Goal: Task Accomplishment & Management: Complete application form

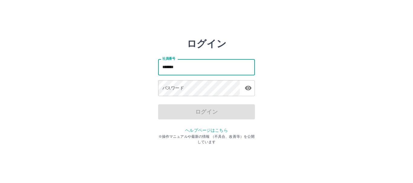
type input "*******"
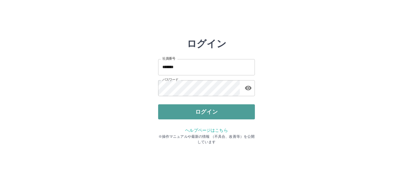
click at [196, 107] on button "ログイン" at bounding box center [206, 112] width 97 height 15
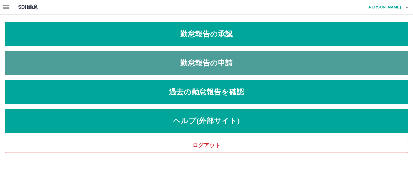
click at [150, 58] on link "勤怠報告の申請" at bounding box center [206, 63] width 403 height 24
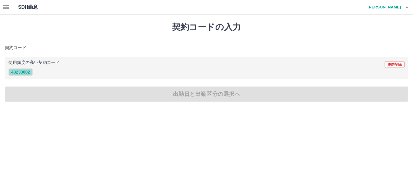
click at [22, 72] on button "43233002" at bounding box center [20, 72] width 24 height 7
type input "********"
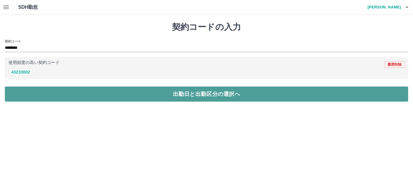
click at [186, 94] on button "出勤日と出勤区分の選択へ" at bounding box center [206, 94] width 403 height 15
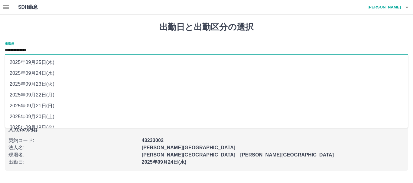
click at [51, 47] on input "**********" at bounding box center [206, 51] width 403 height 8
click at [47, 95] on li "2025年09月22日(月)" at bounding box center [206, 95] width 403 height 11
type input "**********"
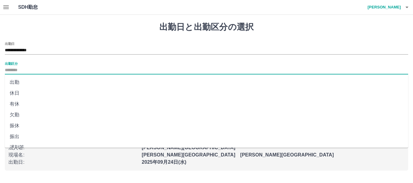
click at [14, 68] on input "出勤区分" at bounding box center [206, 71] width 403 height 8
click at [16, 83] on li "出勤" at bounding box center [206, 82] width 403 height 11
type input "**"
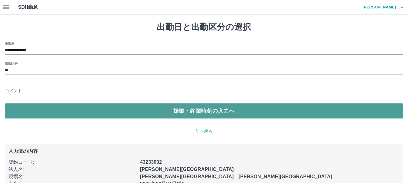
click at [200, 109] on button "始業・終業時刻の入力へ" at bounding box center [204, 111] width 398 height 15
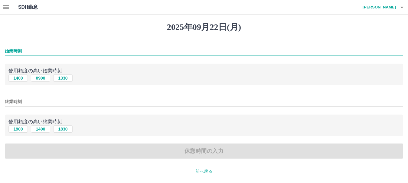
click at [11, 50] on input "始業時刻" at bounding box center [204, 51] width 398 height 9
type input "****"
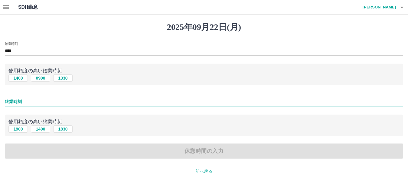
click at [15, 98] on input "終業時刻" at bounding box center [204, 102] width 398 height 9
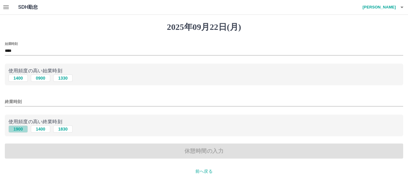
click at [23, 128] on button "1900" at bounding box center [17, 129] width 19 height 7
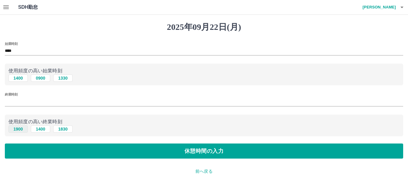
type input "****"
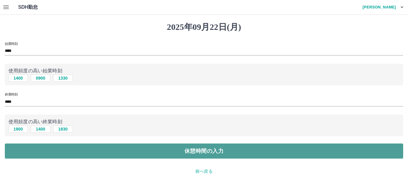
click at [206, 154] on button "休憩時間の入力" at bounding box center [204, 151] width 398 height 15
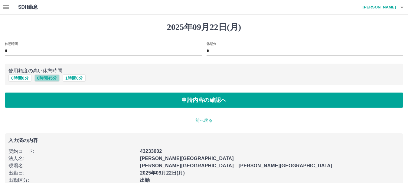
click at [51, 78] on button "0 時間 45 分" at bounding box center [46, 78] width 25 height 7
type input "**"
click at [75, 79] on button "1 時間 0 分" at bounding box center [74, 78] width 23 height 7
type input "*"
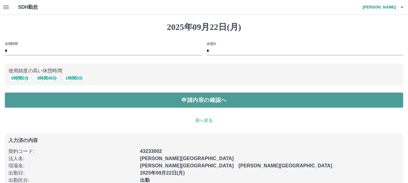
click at [201, 100] on button "申請内容の確認へ" at bounding box center [204, 100] width 398 height 15
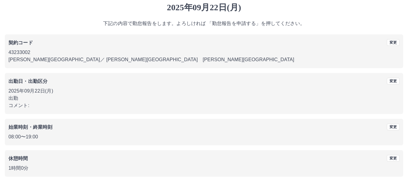
scroll to position [43, 0]
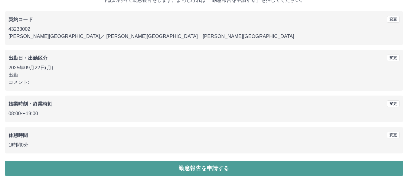
click at [202, 167] on button "勤怠報告を申請する" at bounding box center [204, 168] width 398 height 15
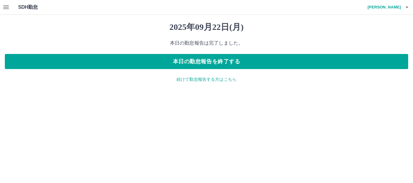
click at [213, 79] on p "続けて勤怠報告する方はこちら" at bounding box center [206, 79] width 403 height 6
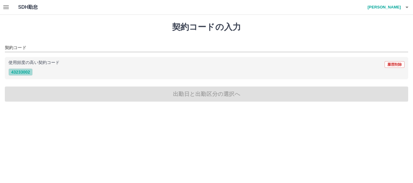
click at [16, 72] on button "43233002" at bounding box center [20, 72] width 24 height 7
type input "********"
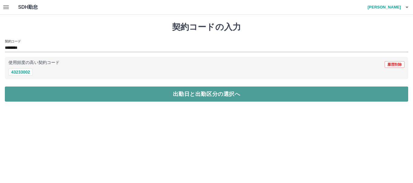
click at [193, 95] on button "出勤日と出勤区分の選択へ" at bounding box center [206, 94] width 403 height 15
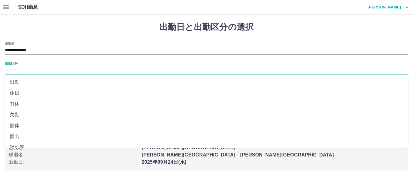
click at [8, 69] on input "出勤区分" at bounding box center [206, 71] width 403 height 8
click at [13, 84] on li "出勤" at bounding box center [206, 82] width 403 height 11
type input "**"
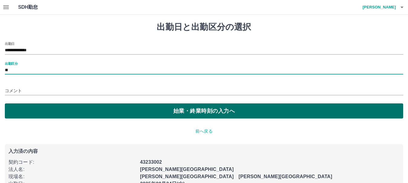
click at [188, 108] on button "始業・終業時刻の入力へ" at bounding box center [204, 111] width 398 height 15
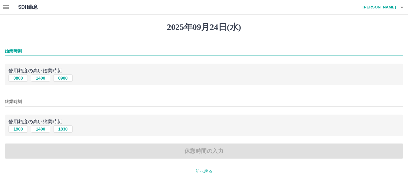
click at [7, 47] on input "始業時刻" at bounding box center [204, 51] width 398 height 9
type input "****"
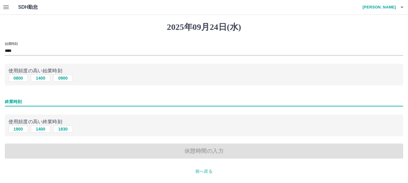
click at [8, 99] on input "終業時刻" at bounding box center [204, 102] width 398 height 9
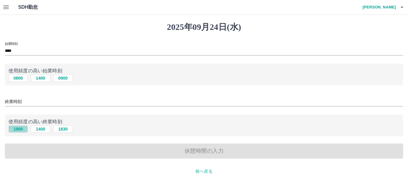
click at [21, 129] on button "1900" at bounding box center [17, 129] width 19 height 7
type input "****"
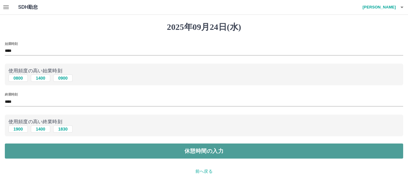
click at [198, 152] on button "休憩時間の入力" at bounding box center [204, 151] width 398 height 15
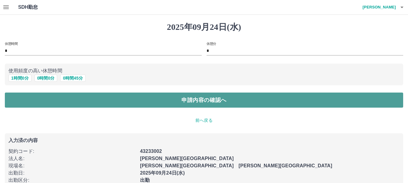
click at [206, 101] on button "申請内容の確認へ" at bounding box center [204, 100] width 398 height 15
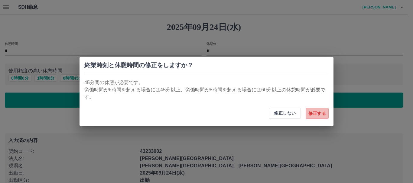
click at [310, 114] on button "修正する" at bounding box center [317, 113] width 23 height 11
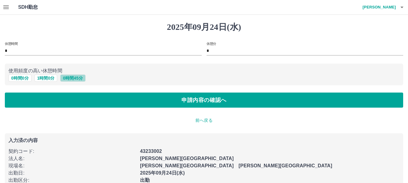
click at [76, 78] on button "0 時間 45 分" at bounding box center [72, 78] width 25 height 7
type input "**"
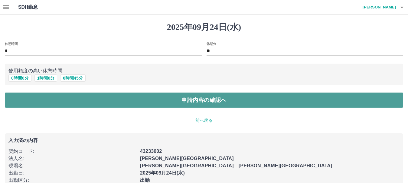
click at [204, 99] on button "申請内容の確認へ" at bounding box center [204, 100] width 398 height 15
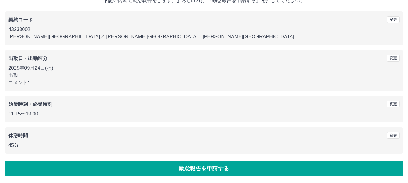
scroll to position [43, 0]
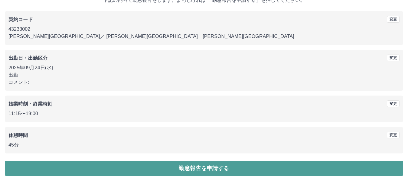
click at [203, 162] on button "勤怠報告を申請する" at bounding box center [204, 168] width 398 height 15
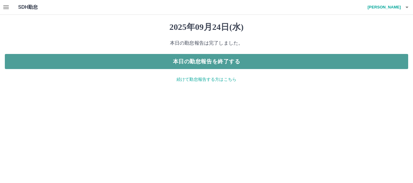
click at [215, 61] on button "本日の勤怠報告を終了する" at bounding box center [206, 61] width 403 height 15
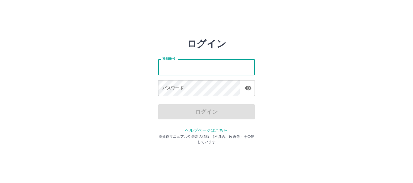
click at [178, 69] on input "社員番号" at bounding box center [206, 67] width 97 height 16
type input "*******"
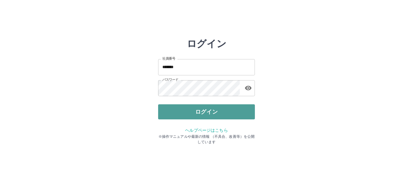
click at [205, 113] on button "ログイン" at bounding box center [206, 112] width 97 height 15
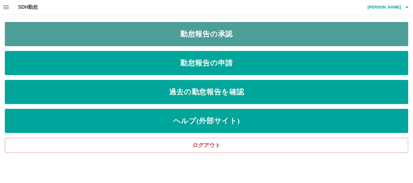
click at [200, 31] on link "勤怠報告の承認" at bounding box center [206, 34] width 403 height 24
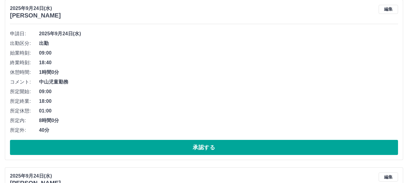
scroll to position [91, 0]
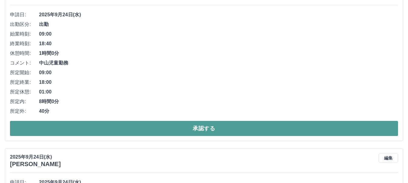
click at [204, 127] on button "承認する" at bounding box center [204, 128] width 388 height 15
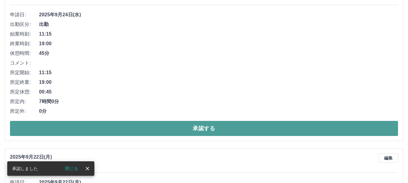
click at [196, 128] on button "承認する" at bounding box center [204, 128] width 388 height 15
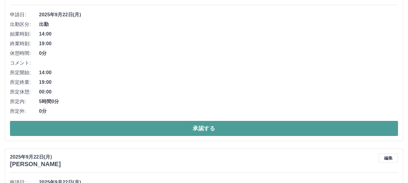
click at [201, 126] on button "承認する" at bounding box center [204, 128] width 388 height 15
click at [202, 127] on button "承認する" at bounding box center [204, 128] width 388 height 15
click at [215, 128] on button "承認する" at bounding box center [204, 128] width 388 height 15
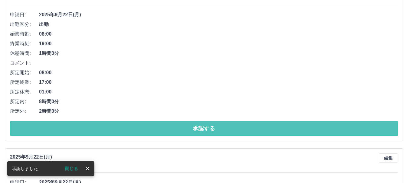
click at [215, 128] on button "承認する" at bounding box center [204, 128] width 388 height 15
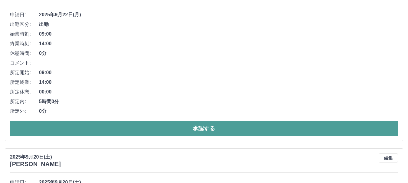
click at [206, 127] on button "承認する" at bounding box center [204, 128] width 388 height 15
click at [202, 126] on button "承認する" at bounding box center [204, 128] width 388 height 15
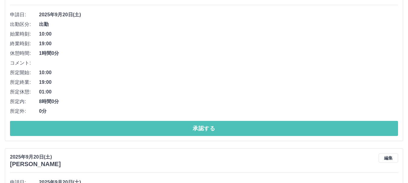
click at [202, 126] on button "承認する" at bounding box center [204, 128] width 388 height 15
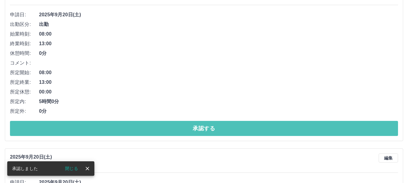
click at [202, 126] on button "承認する" at bounding box center [204, 128] width 388 height 15
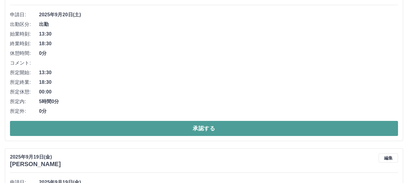
click at [200, 128] on button "承認する" at bounding box center [204, 128] width 388 height 15
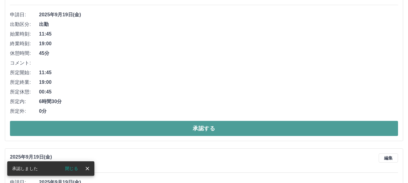
click at [195, 128] on button "承認する" at bounding box center [204, 128] width 388 height 15
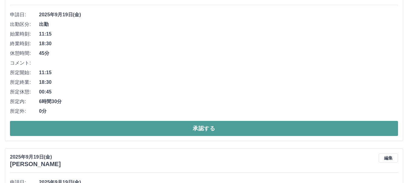
click at [194, 130] on button "承認する" at bounding box center [204, 128] width 388 height 15
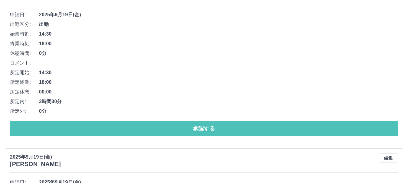
click at [194, 130] on button "承認する" at bounding box center [204, 128] width 388 height 15
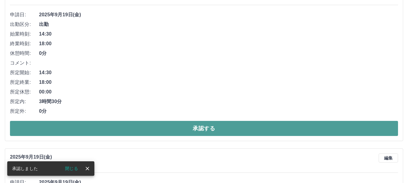
click at [193, 132] on button "承認する" at bounding box center [204, 128] width 388 height 15
click at [181, 128] on button "承認する" at bounding box center [204, 128] width 388 height 15
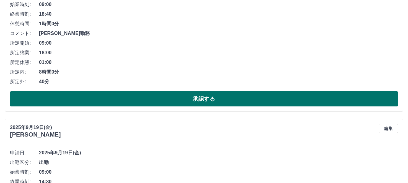
scroll to position [121, 0]
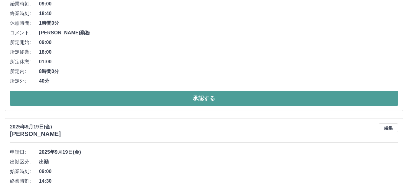
click at [196, 98] on button "承認する" at bounding box center [204, 98] width 388 height 15
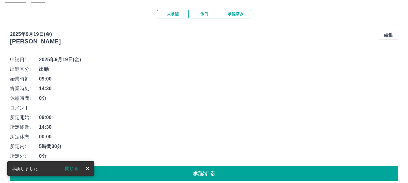
scroll to position [91, 0]
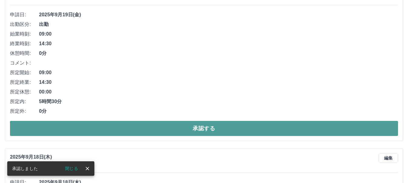
click at [193, 127] on button "承認する" at bounding box center [204, 128] width 388 height 15
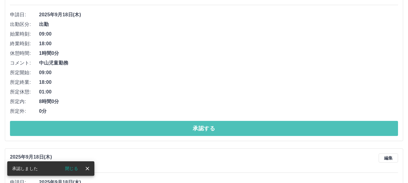
click at [193, 127] on button "承認する" at bounding box center [204, 128] width 388 height 15
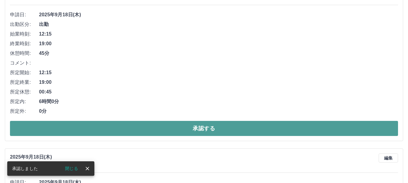
click at [201, 126] on button "承認する" at bounding box center [204, 128] width 388 height 15
click at [209, 129] on button "承認する" at bounding box center [204, 128] width 388 height 15
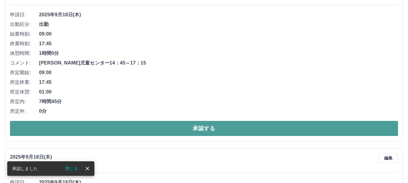
click at [209, 129] on button "承認する" at bounding box center [204, 128] width 388 height 15
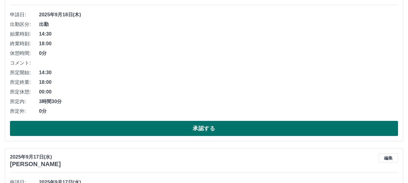
scroll to position [60, 0]
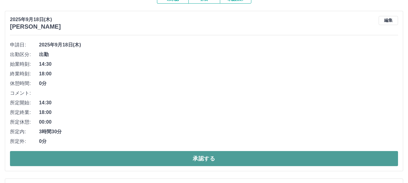
click at [211, 159] on button "承認する" at bounding box center [204, 158] width 388 height 15
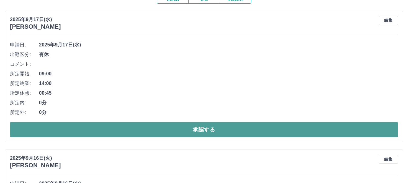
click at [200, 130] on button "承認する" at bounding box center [204, 129] width 388 height 15
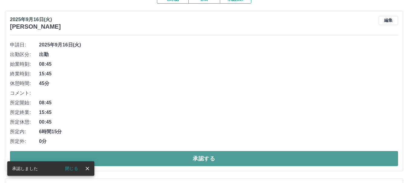
click at [204, 158] on button "承認する" at bounding box center [204, 158] width 388 height 15
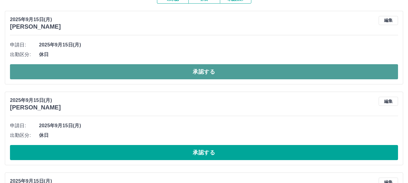
click at [200, 73] on button "承認する" at bounding box center [204, 71] width 388 height 15
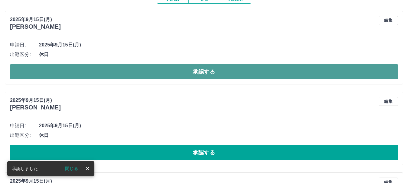
click at [196, 75] on button "承認する" at bounding box center [204, 71] width 388 height 15
click at [195, 75] on button "承認する" at bounding box center [204, 71] width 388 height 15
click at [193, 78] on button "承認する" at bounding box center [204, 71] width 388 height 15
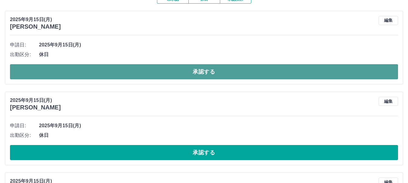
click at [186, 71] on button "承認する" at bounding box center [204, 71] width 388 height 15
click at [195, 73] on button "承認する" at bounding box center [204, 71] width 388 height 15
click at [199, 71] on button "承認する" at bounding box center [204, 71] width 388 height 15
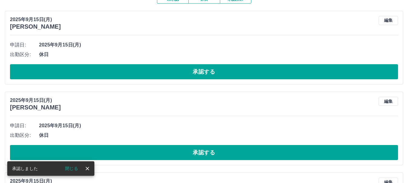
click at [196, 69] on button "承認する" at bounding box center [204, 71] width 388 height 15
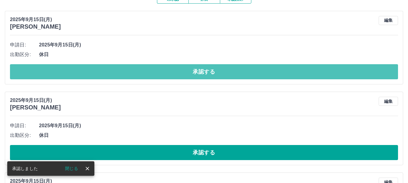
click at [192, 74] on button "承認する" at bounding box center [204, 71] width 388 height 15
click at [191, 74] on button "承認する" at bounding box center [204, 71] width 388 height 15
click at [191, 73] on button "承認する" at bounding box center [204, 71] width 388 height 15
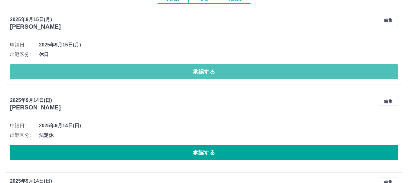
click at [191, 73] on button "承認する" at bounding box center [204, 71] width 388 height 15
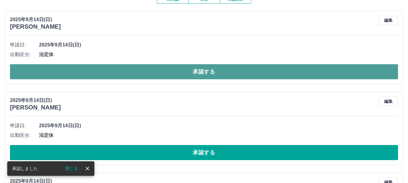
click at [186, 78] on button "承認する" at bounding box center [204, 71] width 388 height 15
click at [180, 73] on button "承認する" at bounding box center [204, 71] width 388 height 15
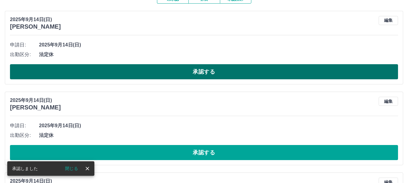
click at [180, 75] on button "承認する" at bounding box center [204, 71] width 388 height 15
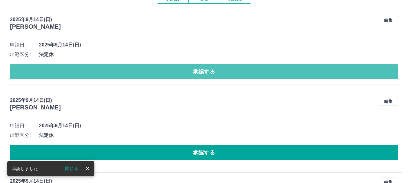
click at [180, 75] on button "承認する" at bounding box center [204, 71] width 388 height 15
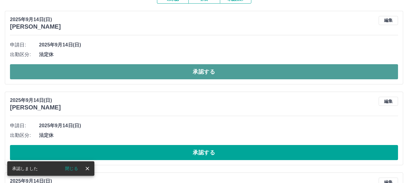
click at [180, 77] on button "承認する" at bounding box center [204, 71] width 388 height 15
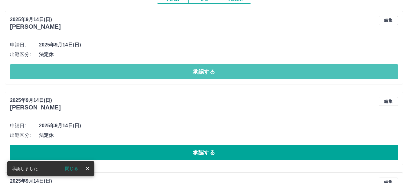
click at [180, 77] on button "承認する" at bounding box center [204, 71] width 388 height 15
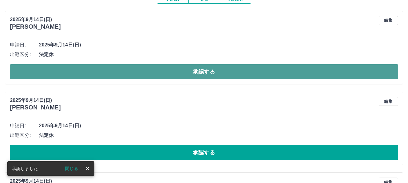
click at [180, 79] on button "承認する" at bounding box center [204, 71] width 388 height 15
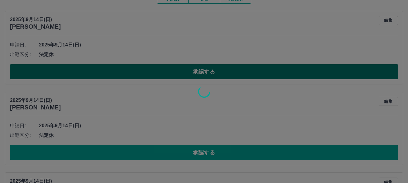
click at [180, 79] on div at bounding box center [204, 91] width 408 height 183
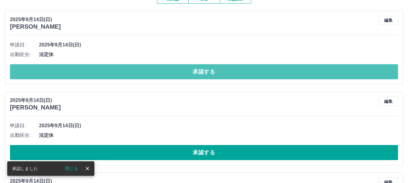
click at [180, 79] on button "承認する" at bounding box center [204, 71] width 388 height 15
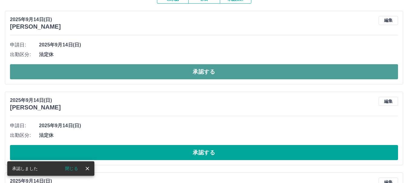
click at [174, 76] on button "承認する" at bounding box center [204, 71] width 388 height 15
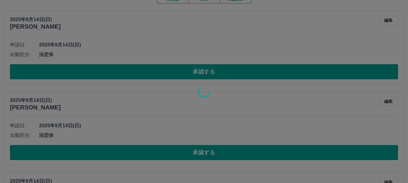
click at [173, 76] on div at bounding box center [204, 91] width 408 height 183
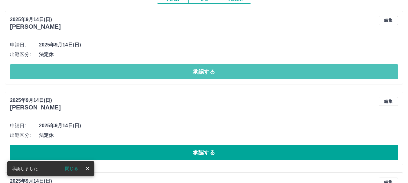
click at [173, 76] on button "承認する" at bounding box center [204, 71] width 388 height 15
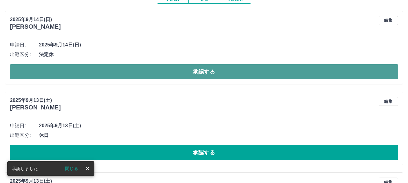
click at [170, 76] on button "承認する" at bounding box center [204, 71] width 388 height 15
click at [169, 74] on button "承認する" at bounding box center [204, 71] width 388 height 15
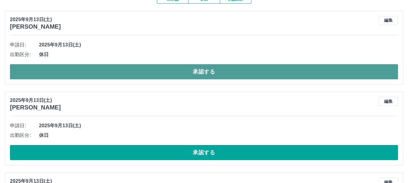
click at [183, 73] on button "承認する" at bounding box center [204, 71] width 388 height 15
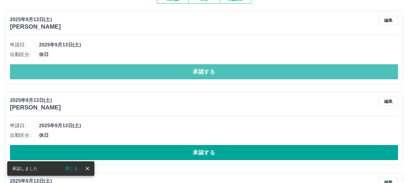
click at [180, 73] on button "承認する" at bounding box center [204, 71] width 388 height 15
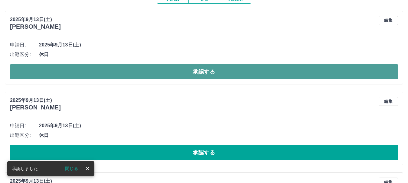
click at [179, 73] on button "承認する" at bounding box center [204, 71] width 388 height 15
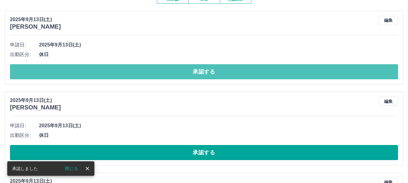
click at [179, 73] on button "承認する" at bounding box center [204, 71] width 388 height 15
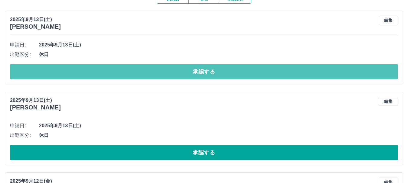
click at [177, 73] on button "承認する" at bounding box center [204, 71] width 388 height 15
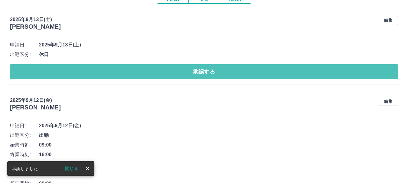
click at [177, 73] on button "承認する" at bounding box center [204, 71] width 388 height 15
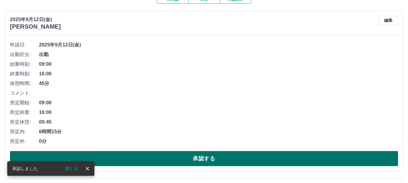
click at [168, 152] on div "申請日: 2025年9月12日(金) 出勤区分: 出勤 始業時刻: 09:00 終業時刻: 16:00 休憩時間: 45分 コメント: 所定開始: 09:00…" at bounding box center [204, 103] width 388 height 126
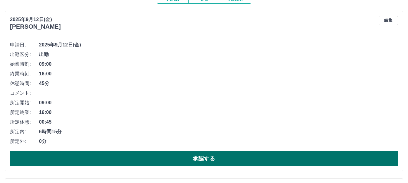
click at [168, 153] on button "承認する" at bounding box center [204, 158] width 388 height 15
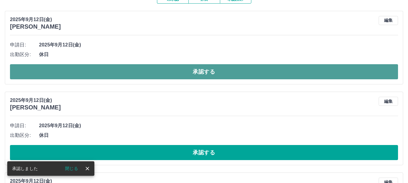
click at [168, 74] on button "承認する" at bounding box center [204, 71] width 388 height 15
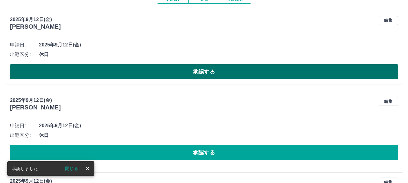
click at [166, 68] on button "承認する" at bounding box center [204, 71] width 388 height 15
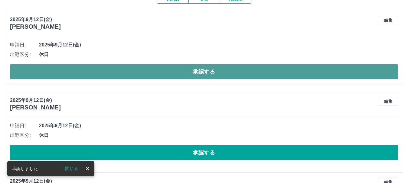
click at [163, 73] on button "承認する" at bounding box center [204, 71] width 388 height 15
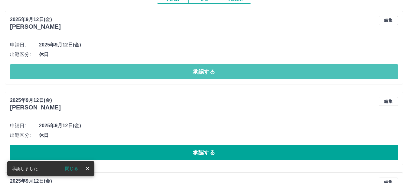
click at [163, 73] on button "承認する" at bounding box center [204, 71] width 388 height 15
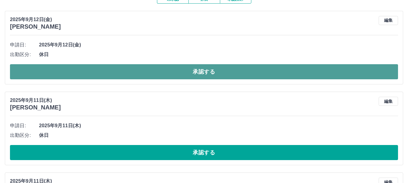
click at [131, 73] on button "承認する" at bounding box center [204, 71] width 388 height 15
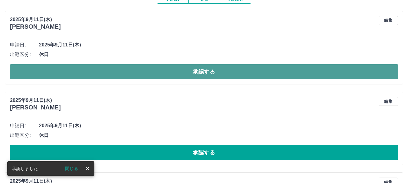
click at [131, 73] on button "承認する" at bounding box center [204, 71] width 388 height 15
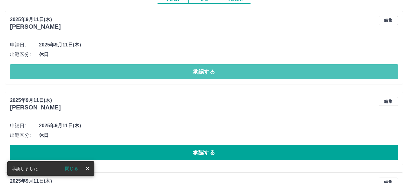
click at [131, 73] on button "承認する" at bounding box center [204, 71] width 388 height 15
click at [131, 74] on button "承認する" at bounding box center [204, 71] width 388 height 15
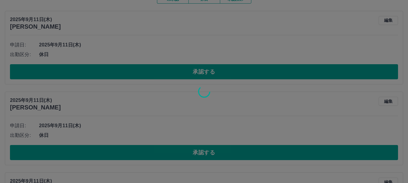
click at [131, 74] on div at bounding box center [204, 91] width 408 height 183
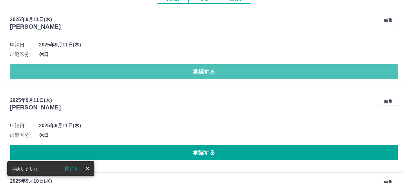
click at [131, 74] on button "承認する" at bounding box center [204, 71] width 388 height 15
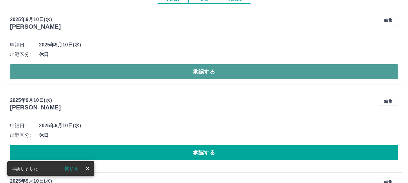
click at [125, 73] on button "承認する" at bounding box center [204, 71] width 388 height 15
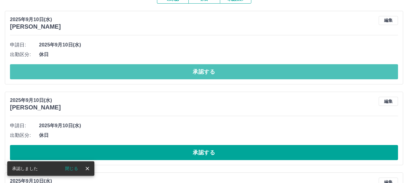
click at [124, 70] on button "承認する" at bounding box center [204, 71] width 388 height 15
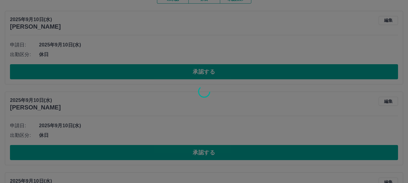
scroll to position [50, 0]
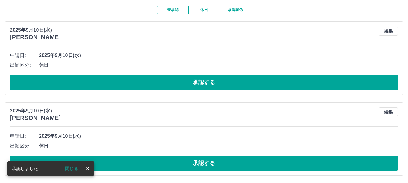
click at [124, 70] on li "出勤区分: 休日" at bounding box center [204, 65] width 388 height 10
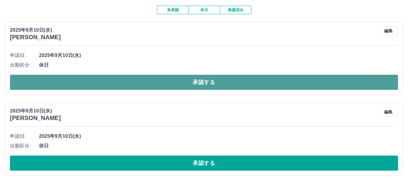
click at [122, 78] on button "承認する" at bounding box center [204, 82] width 388 height 15
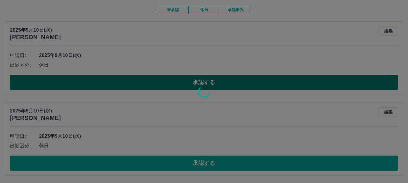
scroll to position [0, 0]
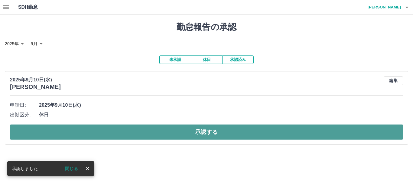
click at [139, 129] on button "承認する" at bounding box center [206, 132] width 393 height 15
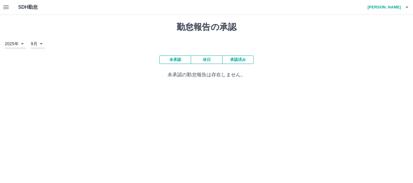
drag, startPoint x: 123, startPoint y: 121, endPoint x: 235, endPoint y: 89, distance: 117.3
click at [235, 86] on html "SDH勤怠 岩本　純子 勤怠報告の承認 2025年 **** 9月 * 未承認 休日 承認済み 未承認の勤怠報告は存在しません。 SDH勤怠" at bounding box center [206, 43] width 413 height 86
click at [230, 61] on button "承認済み" at bounding box center [237, 60] width 31 height 8
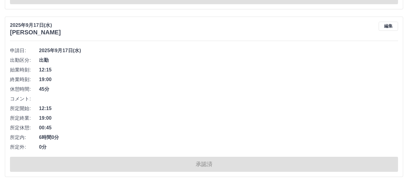
scroll to position [4114, 0]
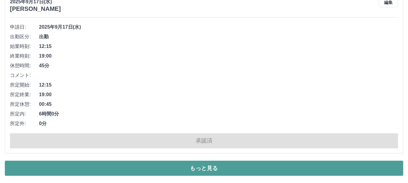
click at [176, 168] on button "もっと見る" at bounding box center [204, 168] width 398 height 15
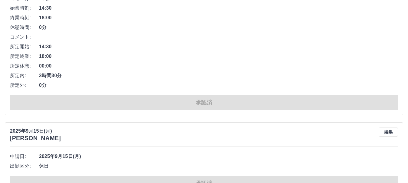
scroll to position [6592, 0]
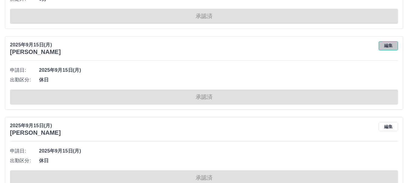
click at [387, 46] on button "編集" at bounding box center [387, 45] width 19 height 9
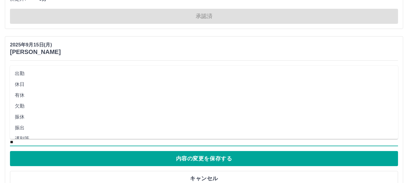
click at [33, 140] on input "**" at bounding box center [204, 143] width 388 height 8
click at [24, 122] on li "法定休" at bounding box center [204, 120] width 388 height 11
type input "***"
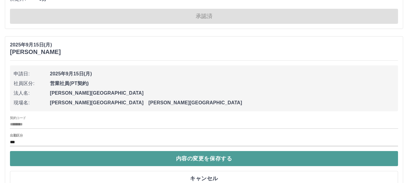
click at [202, 160] on button "内容の変更を保存する" at bounding box center [204, 158] width 388 height 15
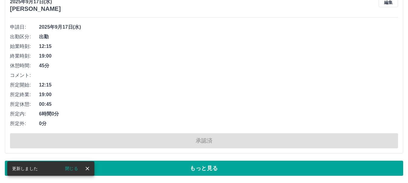
scroll to position [4114, 0]
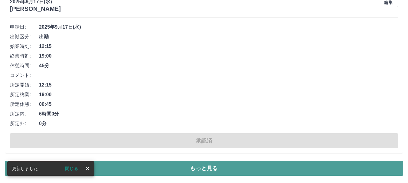
click at [195, 165] on button "もっと見る" at bounding box center [204, 168] width 398 height 15
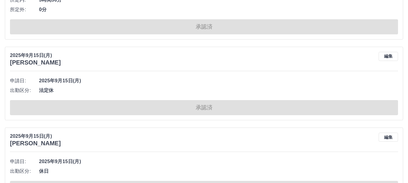
scroll to position [6592, 0]
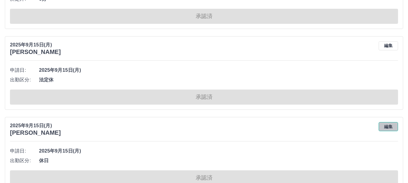
click at [390, 126] on button "編集" at bounding box center [387, 126] width 19 height 9
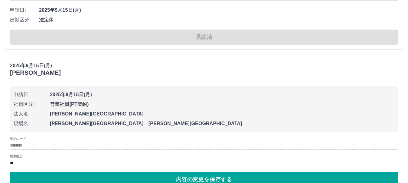
scroll to position [6682, 0]
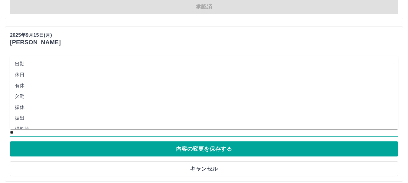
click at [27, 131] on input "**" at bounding box center [204, 133] width 388 height 8
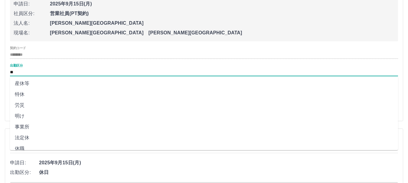
scroll to position [127, 0]
click at [26, 130] on li "法定休" at bounding box center [204, 131] width 388 height 11
type input "***"
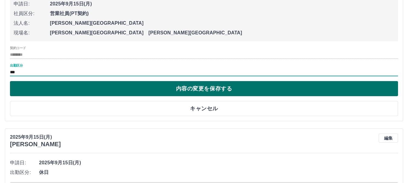
click at [201, 89] on button "内容の変更を保存する" at bounding box center [204, 88] width 388 height 15
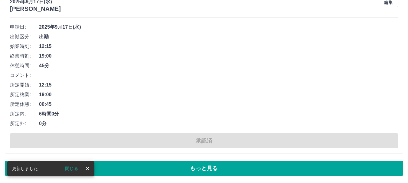
scroll to position [4114, 0]
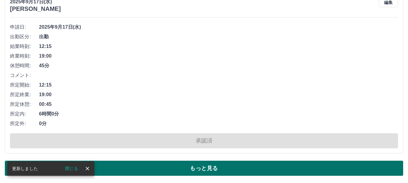
click at [167, 168] on button "もっと見る" at bounding box center [204, 168] width 398 height 15
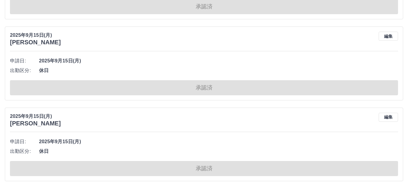
scroll to position [6773, 0]
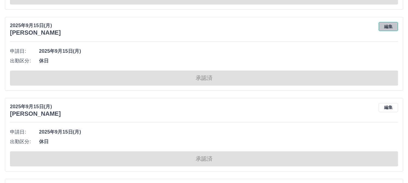
click at [390, 26] on button "編集" at bounding box center [387, 26] width 19 height 9
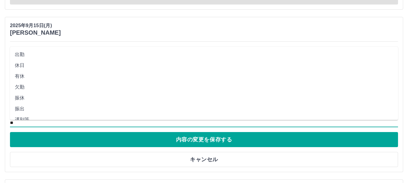
click at [35, 123] on input "**" at bounding box center [204, 124] width 388 height 8
click at [32, 103] on li "法定休" at bounding box center [204, 101] width 388 height 11
type input "***"
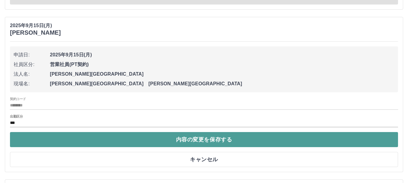
click at [211, 141] on button "内容の変更を保存する" at bounding box center [204, 139] width 388 height 15
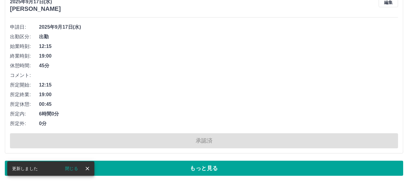
scroll to position [4114, 0]
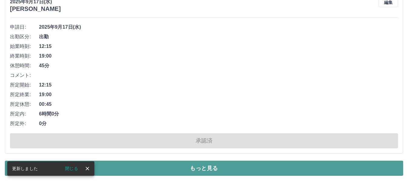
click at [182, 163] on button "もっと見る" at bounding box center [204, 168] width 398 height 15
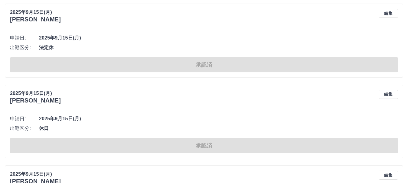
scroll to position [6803, 0]
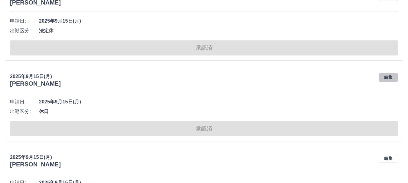
drag, startPoint x: 386, startPoint y: 76, endPoint x: 378, endPoint y: 76, distance: 7.3
click at [385, 77] on button "編集" at bounding box center [387, 77] width 19 height 9
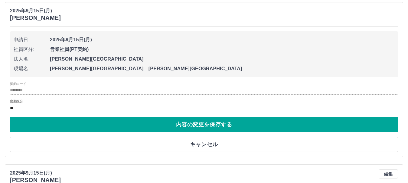
scroll to position [6894, 0]
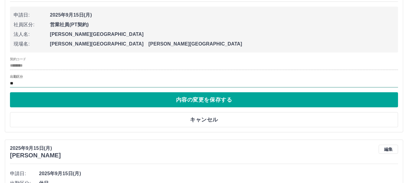
click at [31, 84] on input "**" at bounding box center [204, 84] width 388 height 8
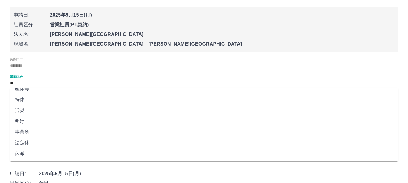
scroll to position [127, 0]
click at [30, 141] on li "法定休" at bounding box center [204, 142] width 388 height 11
type input "***"
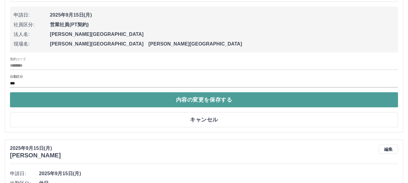
click at [199, 99] on button "内容の変更を保存する" at bounding box center [204, 99] width 388 height 15
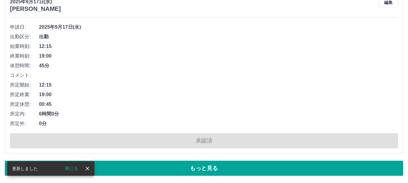
scroll to position [4114, 0]
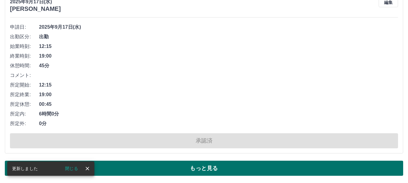
click at [232, 169] on button "もっと見る" at bounding box center [204, 168] width 398 height 15
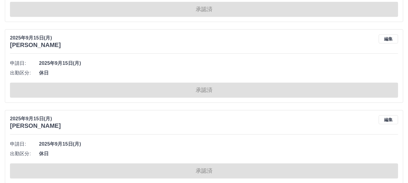
scroll to position [6924, 0]
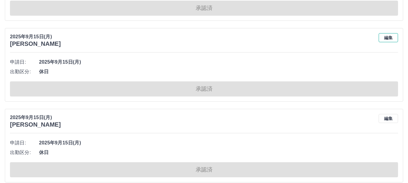
click at [386, 39] on button "編集" at bounding box center [387, 37] width 19 height 9
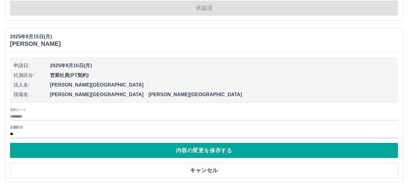
click at [67, 131] on div "出勤区分 **" at bounding box center [204, 132] width 388 height 13
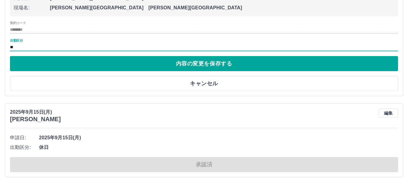
scroll to position [7015, 0]
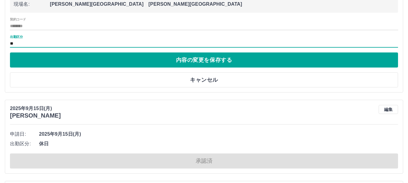
click at [40, 39] on div "出勤区分 **" at bounding box center [204, 41] width 388 height 13
click at [31, 41] on input "**" at bounding box center [204, 44] width 388 height 8
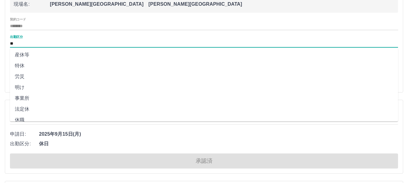
scroll to position [127, 0]
click at [24, 103] on li "法定休" at bounding box center [204, 103] width 388 height 11
type input "***"
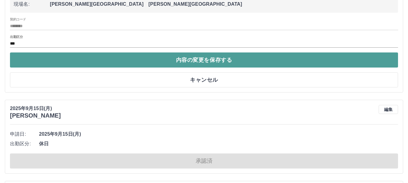
click at [200, 60] on button "内容の変更を保存する" at bounding box center [204, 60] width 388 height 15
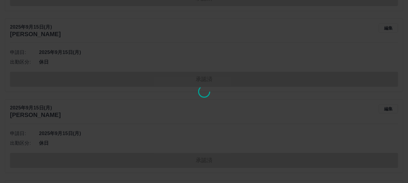
scroll to position [4114, 0]
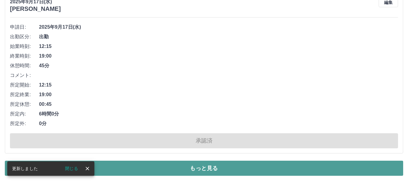
click at [228, 167] on button "もっと見る" at bounding box center [204, 168] width 398 height 15
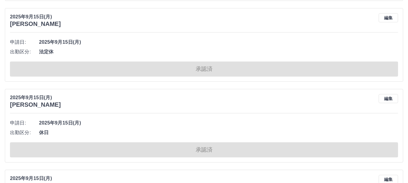
scroll to position [6954, 0]
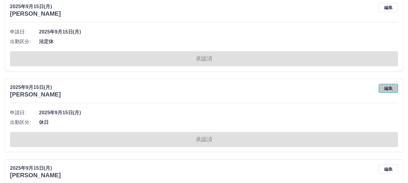
click at [382, 89] on button "編集" at bounding box center [387, 88] width 19 height 9
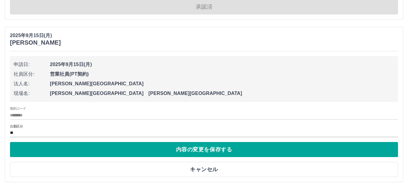
scroll to position [7015, 0]
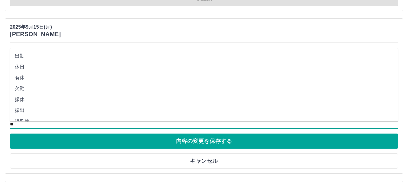
click at [26, 123] on input "**" at bounding box center [204, 125] width 388 height 8
click at [24, 106] on li "法定休" at bounding box center [204, 103] width 388 height 11
type input "***"
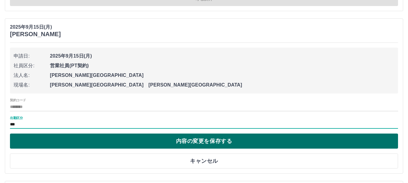
click at [199, 144] on button "内容の変更を保存する" at bounding box center [204, 141] width 388 height 15
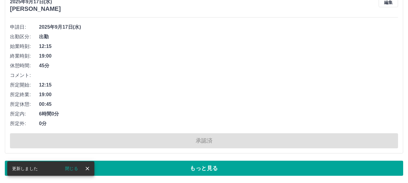
scroll to position [4114, 0]
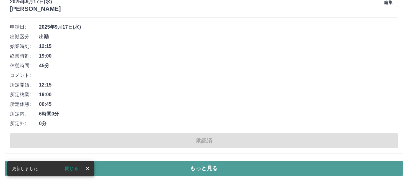
click at [235, 164] on button "もっと見る" at bounding box center [204, 168] width 398 height 15
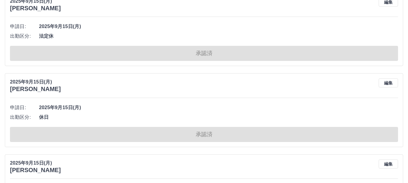
scroll to position [7045, 0]
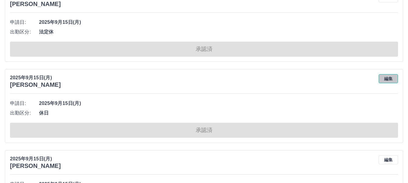
click at [390, 81] on button "編集" at bounding box center [387, 78] width 19 height 9
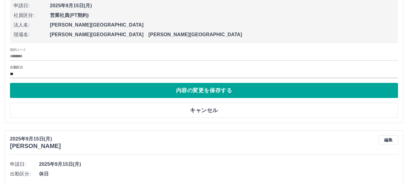
scroll to position [7166, 0]
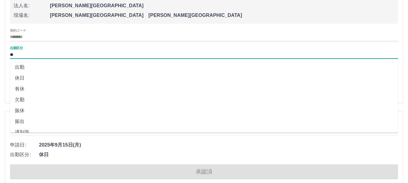
click at [24, 55] on input "**" at bounding box center [204, 55] width 388 height 8
click at [35, 113] on li "法定休" at bounding box center [204, 114] width 388 height 11
type input "***"
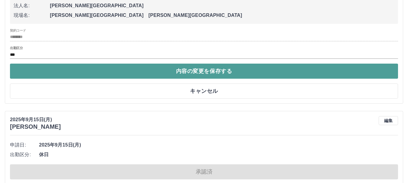
click at [170, 73] on button "内容の変更を保存する" at bounding box center [204, 71] width 388 height 15
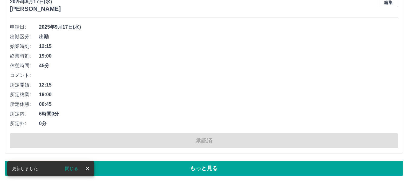
scroll to position [4114, 0]
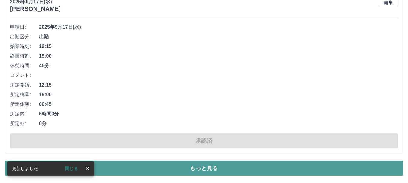
click at [196, 169] on button "もっと見る" at bounding box center [204, 168] width 398 height 15
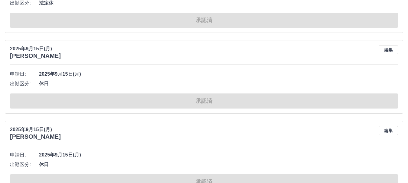
scroll to position [7166, 0]
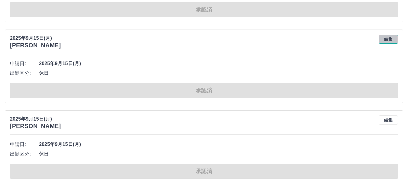
click at [387, 37] on button "編集" at bounding box center [387, 39] width 19 height 9
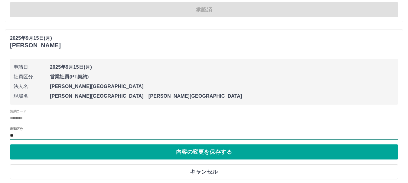
click at [26, 135] on input "**" at bounding box center [204, 136] width 388 height 8
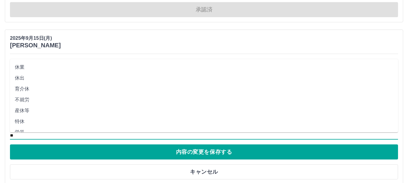
scroll to position [121, 0]
click at [34, 118] on li "法定休" at bounding box center [204, 120] width 388 height 11
type input "***"
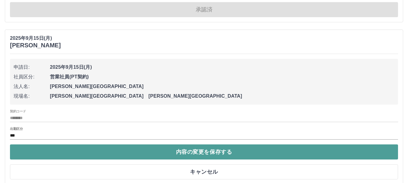
click at [195, 154] on button "内容の変更を保存する" at bounding box center [204, 152] width 388 height 15
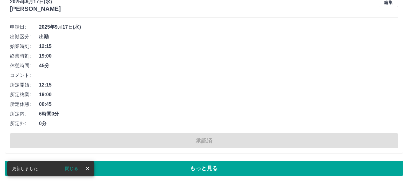
scroll to position [4114, 0]
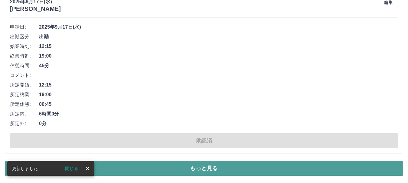
click at [150, 170] on button "もっと見る" at bounding box center [204, 168] width 398 height 15
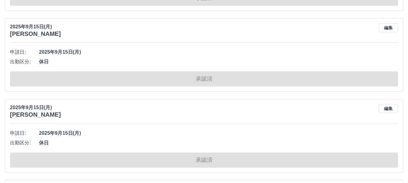
scroll to position [7239, 0]
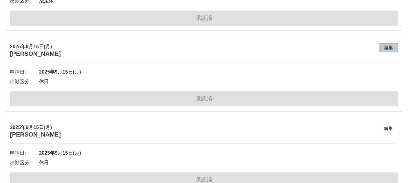
click at [387, 49] on button "編集" at bounding box center [387, 47] width 19 height 9
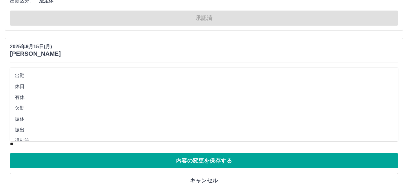
click at [21, 144] on input "**" at bounding box center [204, 145] width 388 height 8
click at [24, 130] on li "法定休" at bounding box center [204, 129] width 388 height 11
type input "***"
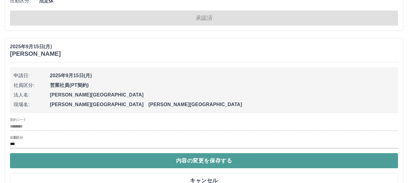
click at [199, 160] on button "内容の変更を保存する" at bounding box center [204, 161] width 388 height 15
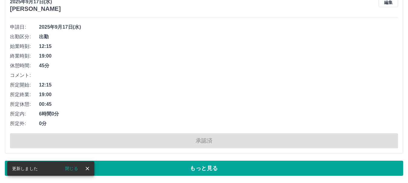
scroll to position [4114, 0]
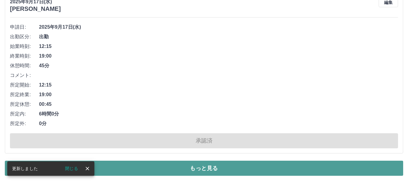
click at [210, 171] on button "もっと見る" at bounding box center [204, 168] width 398 height 15
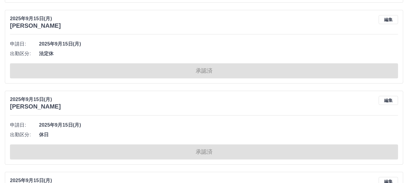
scroll to position [7287, 0]
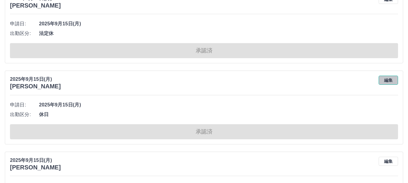
click at [383, 82] on button "編集" at bounding box center [387, 80] width 19 height 9
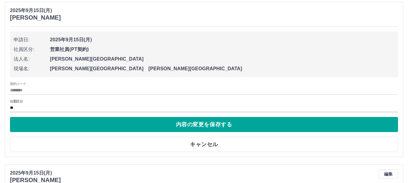
scroll to position [7378, 0]
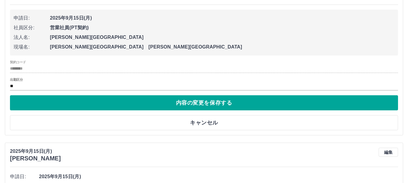
click at [38, 82] on div "出勤区分 **" at bounding box center [204, 84] width 388 height 13
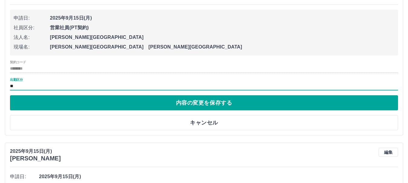
click at [27, 82] on div "出勤区分 **" at bounding box center [204, 84] width 388 height 13
click at [31, 82] on div "出勤区分 **" at bounding box center [204, 84] width 388 height 13
click at [37, 82] on div "出勤区分 **" at bounding box center [204, 84] width 388 height 13
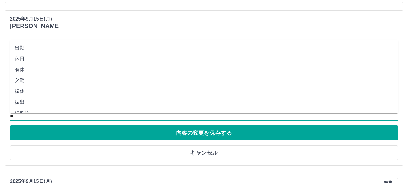
click at [32, 117] on input "**" at bounding box center [204, 117] width 388 height 8
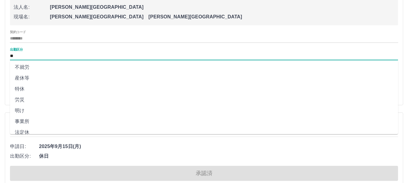
scroll to position [121, 0]
click at [26, 121] on li "法定休" at bounding box center [204, 122] width 388 height 11
type input "***"
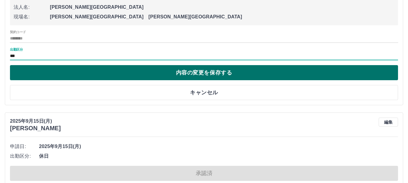
click at [265, 70] on button "内容の変更を保存する" at bounding box center [204, 72] width 388 height 15
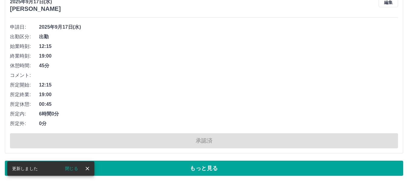
scroll to position [4114, 0]
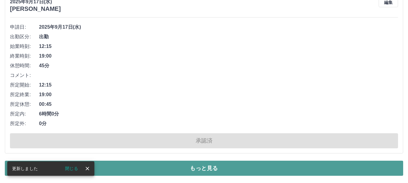
click at [211, 170] on button "もっと見る" at bounding box center [204, 168] width 398 height 15
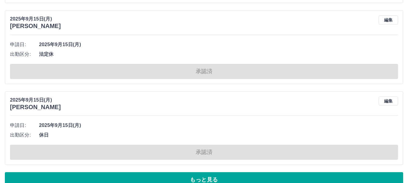
scroll to position [7359, 0]
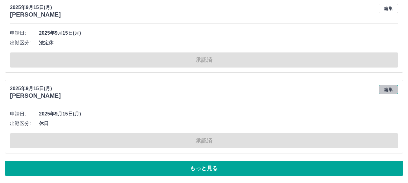
click at [389, 90] on button "編集" at bounding box center [387, 89] width 19 height 9
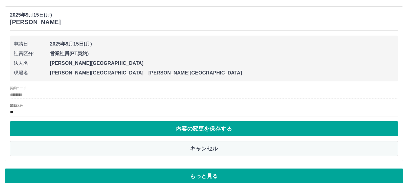
scroll to position [7441, 0]
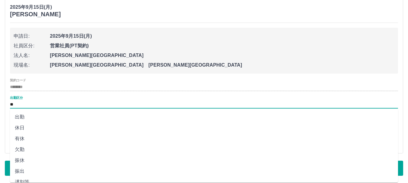
click at [28, 106] on input "**" at bounding box center [204, 105] width 388 height 8
click at [27, 161] on li "法定休" at bounding box center [204, 164] width 388 height 11
type input "***"
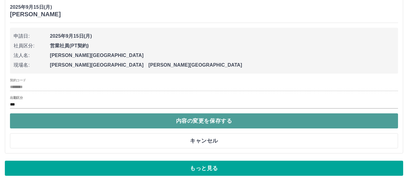
click at [197, 124] on button "内容の変更を保存する" at bounding box center [204, 121] width 388 height 15
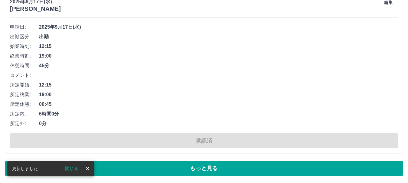
scroll to position [4114, 0]
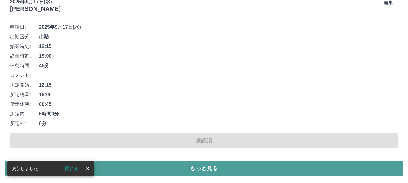
click at [170, 167] on button "もっと見る" at bounding box center [204, 168] width 398 height 15
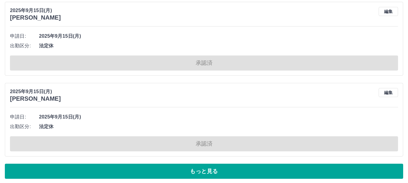
scroll to position [7359, 0]
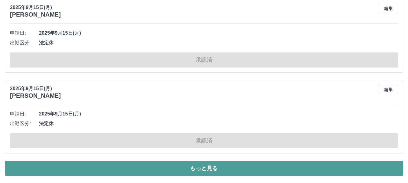
click at [180, 168] on button "もっと見る" at bounding box center [204, 168] width 398 height 15
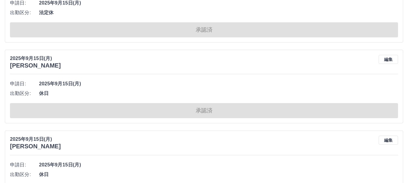
scroll to position [7480, 0]
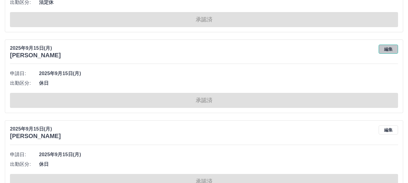
click at [387, 48] on button "編集" at bounding box center [387, 49] width 19 height 9
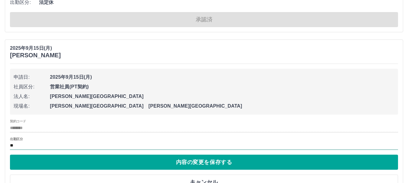
click at [32, 144] on input "**" at bounding box center [204, 146] width 388 height 8
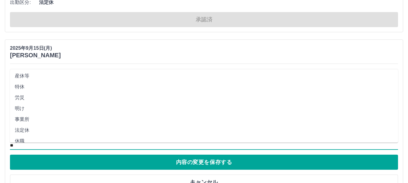
scroll to position [127, 0]
click at [33, 125] on li "法定休" at bounding box center [204, 124] width 388 height 11
type input "***"
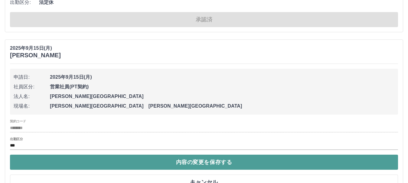
click at [191, 164] on button "内容の変更を保存する" at bounding box center [204, 162] width 388 height 15
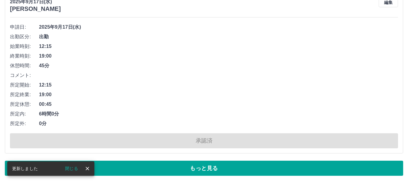
scroll to position [4114, 0]
click at [182, 169] on button "もっと見る" at bounding box center [204, 168] width 398 height 15
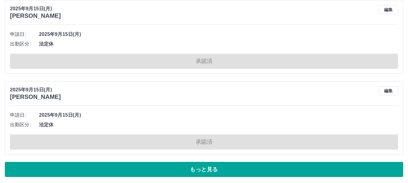
scroll to position [7359, 0]
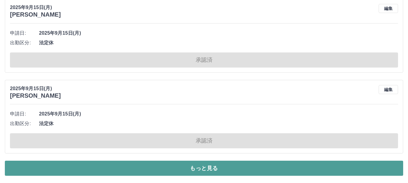
click at [141, 167] on button "もっと見る" at bounding box center [204, 168] width 398 height 15
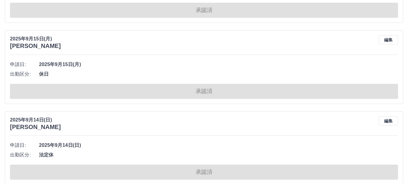
scroll to position [7571, 0]
click at [385, 38] on button "編集" at bounding box center [387, 39] width 19 height 9
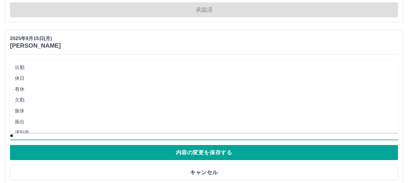
click at [25, 135] on input "**" at bounding box center [204, 137] width 388 height 8
click at [31, 121] on li "法定休" at bounding box center [204, 120] width 388 height 11
type input "***"
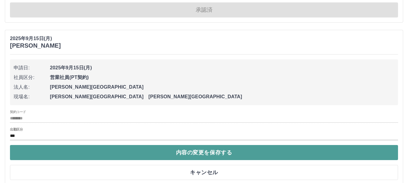
click at [207, 153] on button "内容の変更を保存する" at bounding box center [204, 152] width 388 height 15
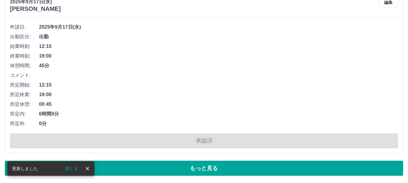
scroll to position [4114, 0]
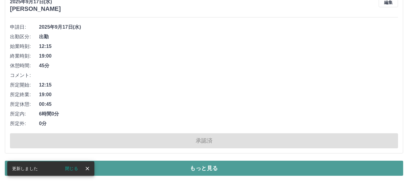
click at [180, 170] on button "もっと見る" at bounding box center [204, 168] width 398 height 15
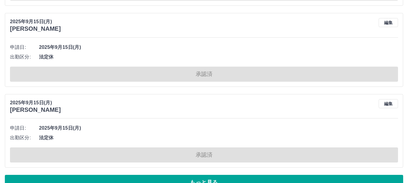
scroll to position [7359, 0]
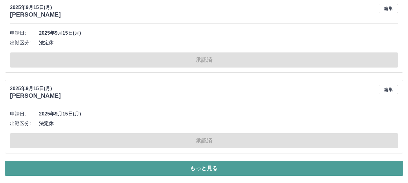
click at [180, 167] on button "もっと見る" at bounding box center [204, 168] width 398 height 15
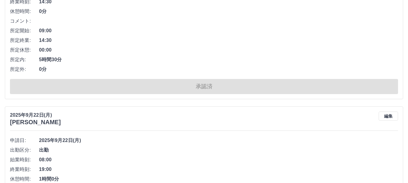
scroll to position [635, 0]
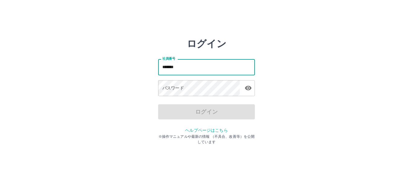
type input "*******"
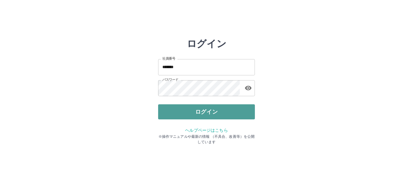
click at [205, 115] on button "ログイン" at bounding box center [206, 112] width 97 height 15
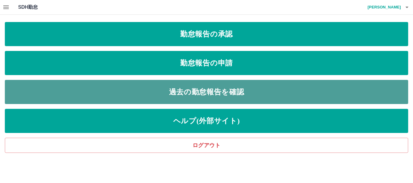
click at [189, 95] on link "過去の勤怠報告を確認" at bounding box center [206, 92] width 403 height 24
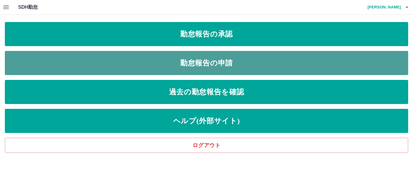
click at [231, 67] on link "勤怠報告の申請" at bounding box center [206, 63] width 403 height 24
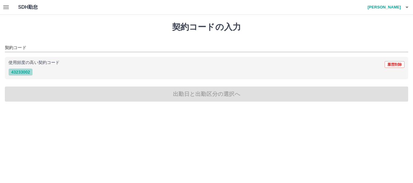
click at [26, 73] on button "43233002" at bounding box center [20, 72] width 24 height 7
type input "********"
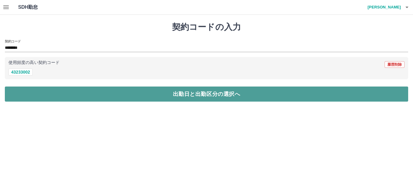
click at [221, 94] on button "出勤日と出勤区分の選択へ" at bounding box center [206, 94] width 403 height 15
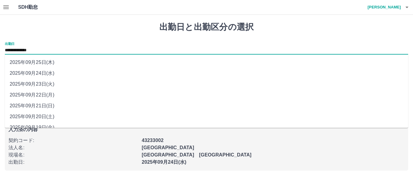
click at [61, 47] on input "**********" at bounding box center [206, 51] width 403 height 8
click at [58, 84] on li "2025年09月23日(火)" at bounding box center [206, 84] width 403 height 11
type input "**********"
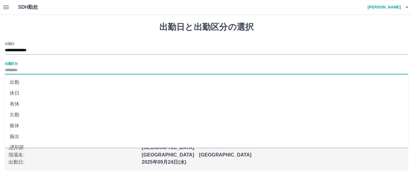
click at [29, 70] on input "出勤区分" at bounding box center [206, 71] width 403 height 8
click at [29, 131] on li "法定休" at bounding box center [206, 129] width 403 height 11
type input "***"
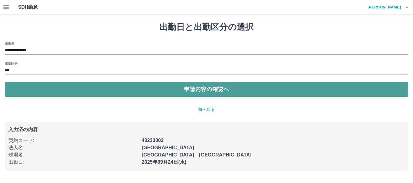
click at [215, 94] on button "申請内容の確認へ" at bounding box center [206, 89] width 403 height 15
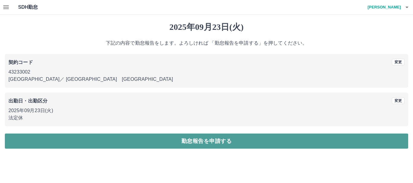
click at [215, 141] on button "勤怠報告を申請する" at bounding box center [206, 141] width 403 height 15
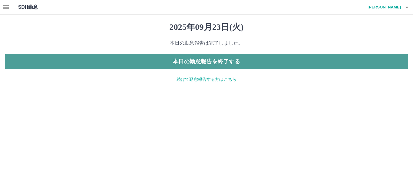
click at [210, 61] on button "本日の勤怠報告を終了する" at bounding box center [206, 61] width 403 height 15
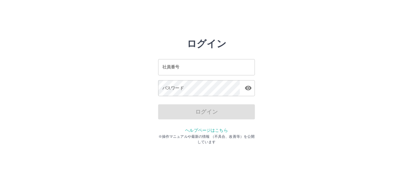
click at [166, 69] on input "社員番号" at bounding box center [206, 67] width 97 height 16
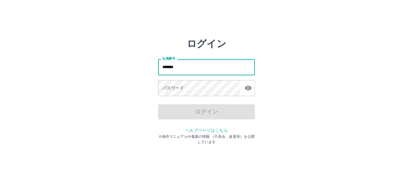
type input "*******"
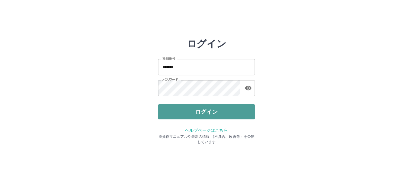
click at [214, 111] on button "ログイン" at bounding box center [206, 112] width 97 height 15
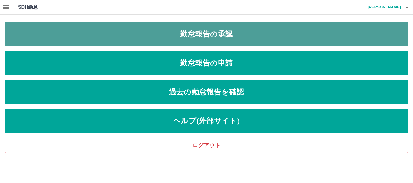
click at [209, 34] on link "勤怠報告の承認" at bounding box center [206, 34] width 403 height 24
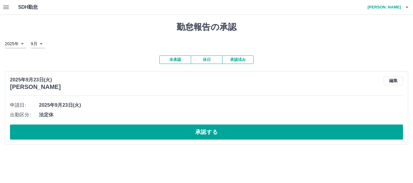
click at [234, 60] on button "承認済み" at bounding box center [237, 60] width 31 height 8
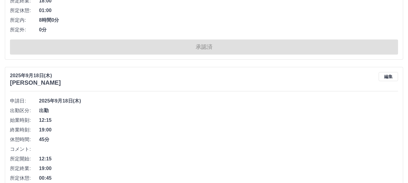
scroll to position [3234, 0]
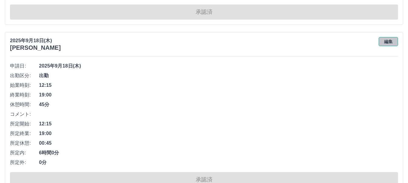
click at [389, 40] on button "編集" at bounding box center [387, 41] width 19 height 9
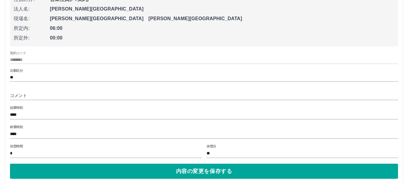
scroll to position [3324, 0]
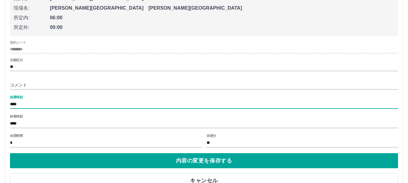
click at [24, 102] on input "****" at bounding box center [204, 104] width 388 height 9
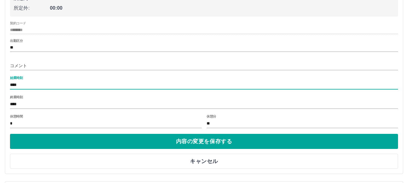
scroll to position [3354, 0]
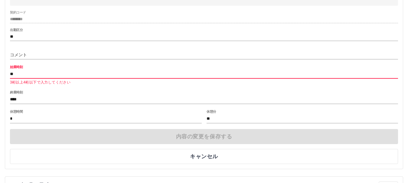
type input "*"
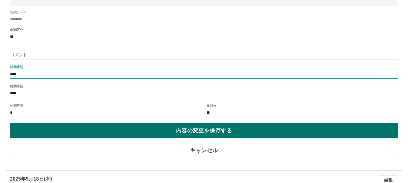
type input "****"
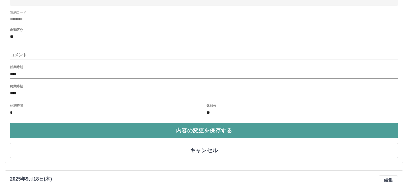
click at [202, 134] on button "内容の変更を保存する" at bounding box center [204, 130] width 388 height 15
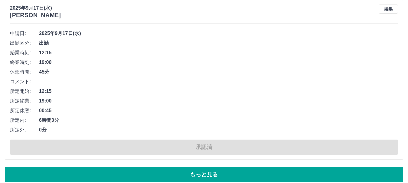
scroll to position [4114, 0]
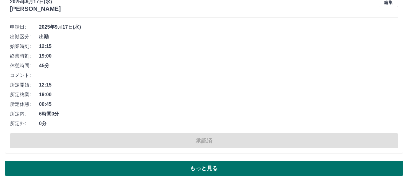
click at [210, 170] on button "もっと見る" at bounding box center [204, 168] width 398 height 15
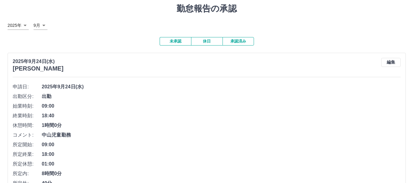
scroll to position [0, 0]
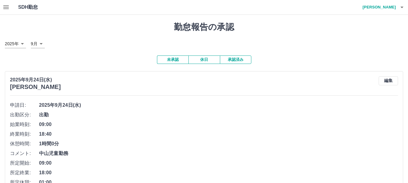
click at [205, 60] on button "休日" at bounding box center [203, 60] width 31 height 8
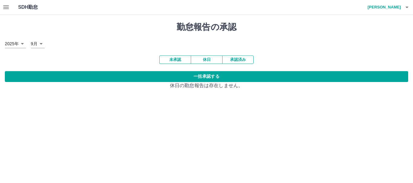
click at [175, 60] on button "未承認" at bounding box center [174, 60] width 31 height 8
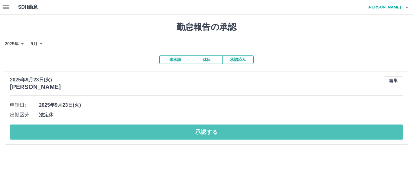
click at [196, 132] on button "承認する" at bounding box center [206, 132] width 393 height 15
